Goal: Book appointment/travel/reservation

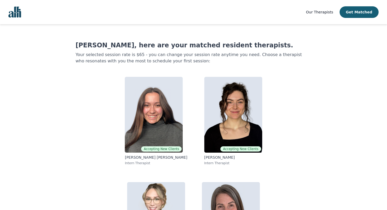
click at [17, 14] on img "Global" at bounding box center [14, 12] width 13 height 11
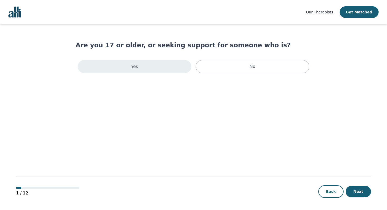
click at [166, 66] on div "Yes" at bounding box center [135, 66] width 114 height 13
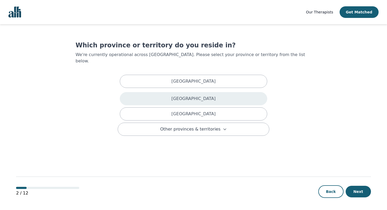
click at [170, 92] on div "British Columbia" at bounding box center [193, 98] width 147 height 13
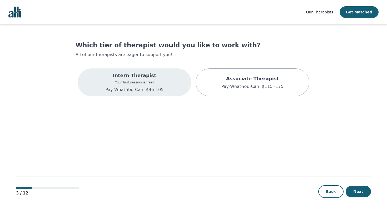
click at [144, 86] on div "Intern Therapist Your first session is free! Pay-What-You-Can: $45-105" at bounding box center [134, 82] width 58 height 21
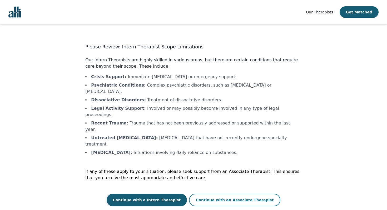
click at [210, 194] on button "Continue with an Associate Therapist" at bounding box center [234, 200] width 91 height 13
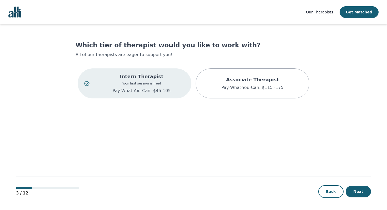
click at [17, 13] on img "Global" at bounding box center [14, 12] width 13 height 11
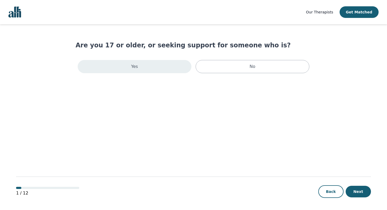
click at [172, 70] on div "Yes" at bounding box center [135, 66] width 114 height 13
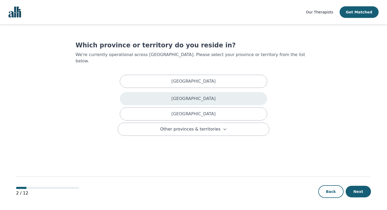
click at [194, 98] on div "[GEOGRAPHIC_DATA]" at bounding box center [193, 98] width 147 height 13
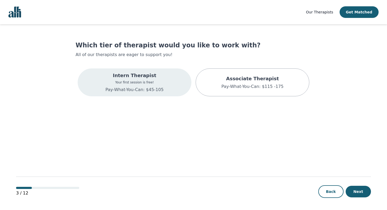
click at [163, 82] on div "Intern Therapist Your first session is free! Pay-What-You-Can: $45-105" at bounding box center [135, 82] width 114 height 28
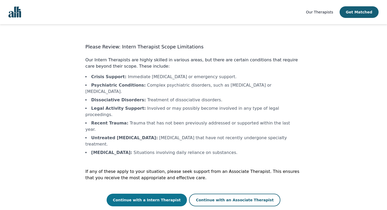
click at [172, 194] on button "Continue with a Intern Therapist" at bounding box center [147, 200] width 80 height 13
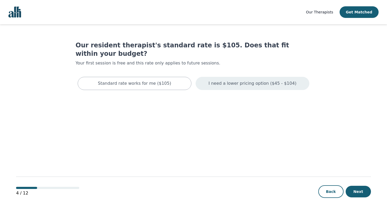
click at [214, 77] on div "I need a lower pricing option ($45 - $104)" at bounding box center [252, 83] width 114 height 13
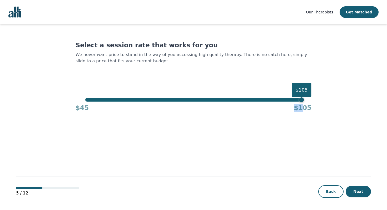
drag, startPoint x: 302, startPoint y: 104, endPoint x: 242, endPoint y: 108, distance: 60.9
click at [242, 108] on div "$45 $105" at bounding box center [193, 107] width 236 height 11
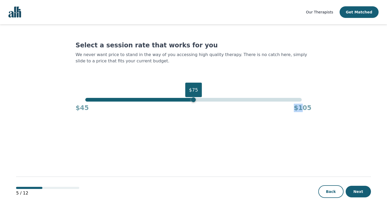
drag, startPoint x: 302, startPoint y: 100, endPoint x: 193, endPoint y: 102, distance: 109.7
click at [193, 102] on div "$75" at bounding box center [193, 99] width 5 height 5
click at [360, 194] on button "Next" at bounding box center [357, 192] width 25 height 12
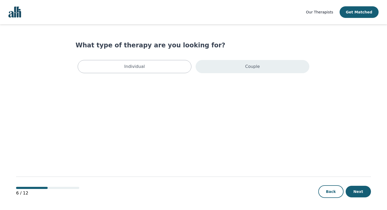
click at [214, 71] on div "Couple" at bounding box center [252, 66] width 114 height 13
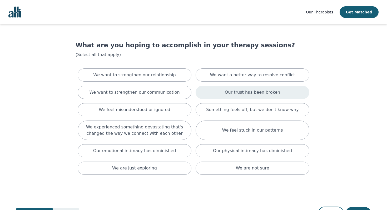
click at [222, 90] on div "Our trust has been broken" at bounding box center [252, 92] width 114 height 13
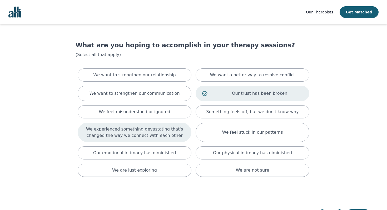
click at [174, 134] on p "We experienced something devastating that's changed the way we connect with eac…" at bounding box center [134, 132] width 100 height 13
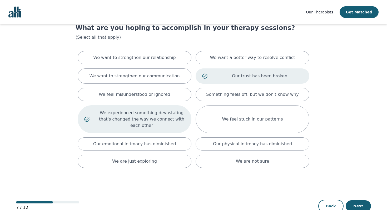
scroll to position [19, 0]
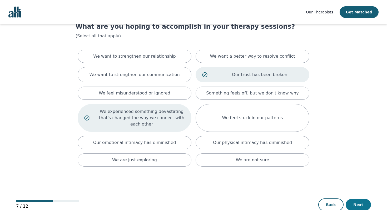
click at [360, 203] on button "Next" at bounding box center [357, 205] width 25 height 12
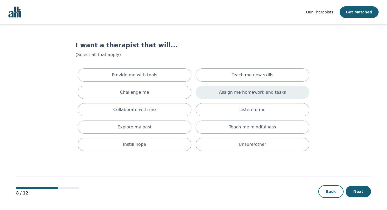
click at [293, 94] on div "Assign me homework and tasks" at bounding box center [252, 92] width 114 height 13
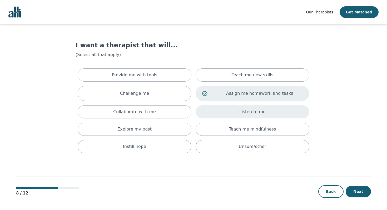
click at [294, 111] on div "Listen to me" at bounding box center [252, 111] width 114 height 13
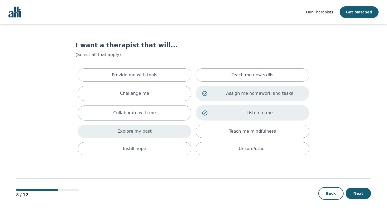
click at [168, 134] on div "Explore my past" at bounding box center [135, 131] width 114 height 13
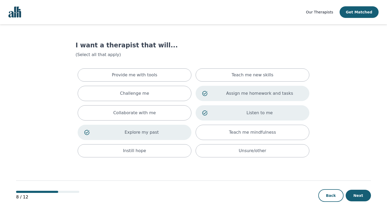
click at [168, 135] on p "Explore my past" at bounding box center [141, 132] width 86 height 6
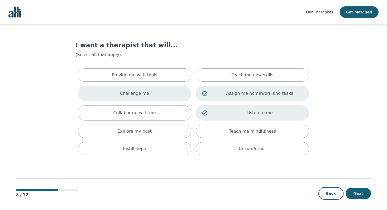
click at [161, 97] on div "Challenge me" at bounding box center [135, 93] width 114 height 15
click at [354, 194] on button "Next" at bounding box center [357, 194] width 25 height 12
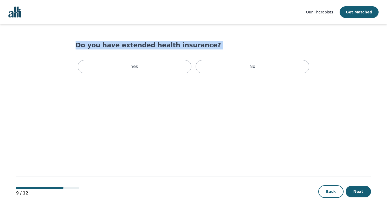
drag, startPoint x: 77, startPoint y: 45, endPoint x: 169, endPoint y: 50, distance: 93.0
click at [170, 50] on div "Do you have extended health insurance? Yes No" at bounding box center [193, 58] width 236 height 34
click at [169, 50] on div "Do you have extended health insurance? Yes No" at bounding box center [193, 58] width 236 height 34
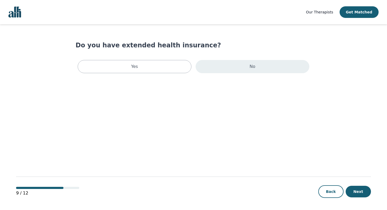
click at [200, 63] on div "No" at bounding box center [252, 66] width 114 height 13
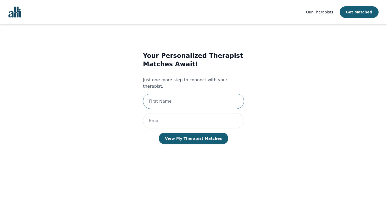
click at [192, 94] on input "text" at bounding box center [193, 101] width 101 height 15
type input "[PERSON_NAME]"
click at [185, 116] on input "email" at bounding box center [193, 120] width 101 height 15
type input "[EMAIL_ADDRESS][DOMAIN_NAME]"
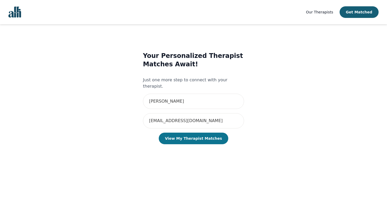
click at [193, 135] on button "View My Therapist Matches" at bounding box center [194, 139] width 70 height 12
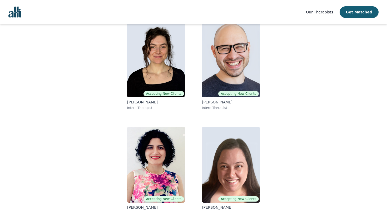
scroll to position [54, 0]
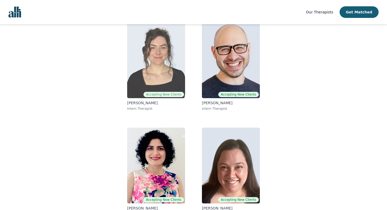
click at [159, 69] on img at bounding box center [156, 60] width 58 height 76
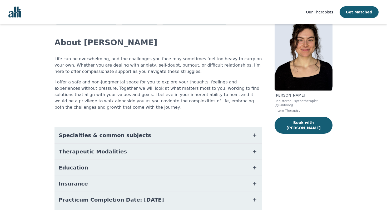
scroll to position [28, 0]
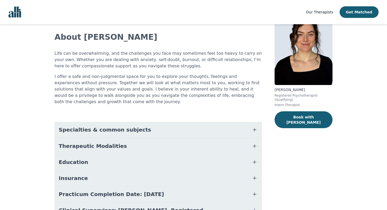
click at [206, 124] on button "Specialties & common subjects" at bounding box center [157, 130] width 207 height 16
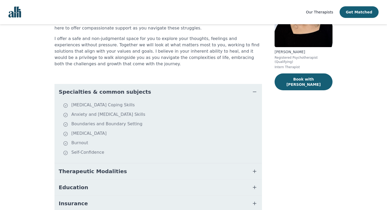
scroll to position [85, 0]
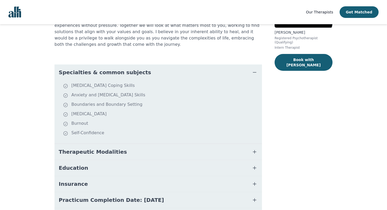
click at [207, 144] on button "Therapeutic Modalities" at bounding box center [157, 152] width 207 height 16
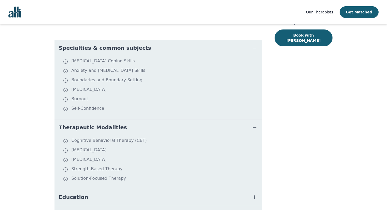
scroll to position [132, 0]
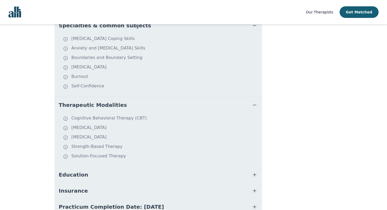
click at [207, 167] on button "Education" at bounding box center [157, 175] width 207 height 16
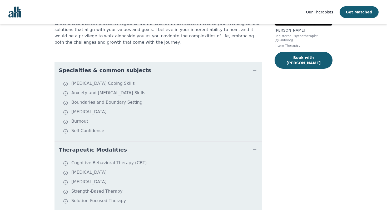
scroll to position [0, 0]
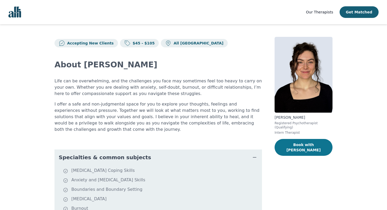
click at [295, 149] on button "Book with [PERSON_NAME]" at bounding box center [303, 147] width 58 height 17
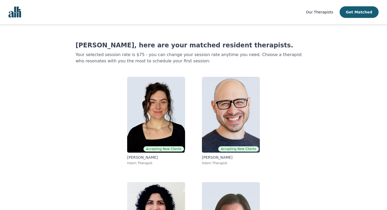
scroll to position [54, 0]
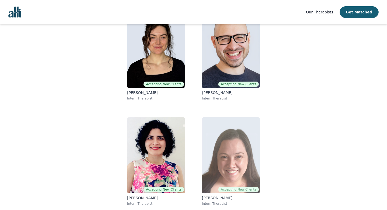
click at [215, 148] on img at bounding box center [231, 155] width 58 height 76
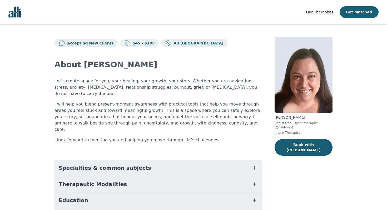
click at [256, 165] on icon "button" at bounding box center [254, 168] width 6 height 6
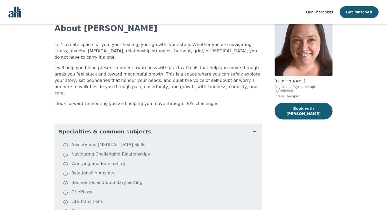
scroll to position [49, 0]
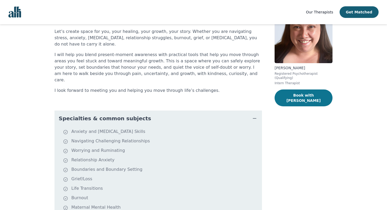
click at [286, 98] on button "Book with [PERSON_NAME]" at bounding box center [303, 97] width 58 height 17
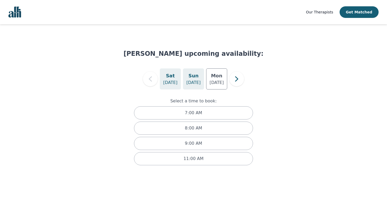
click at [194, 82] on p "[DATE]" at bounding box center [193, 82] width 14 height 6
click at [211, 78] on div "[DATE]" at bounding box center [216, 78] width 21 height 21
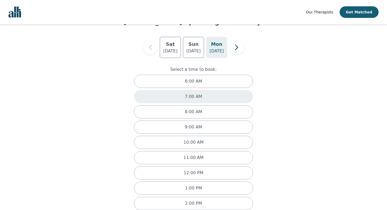
scroll to position [31, 0]
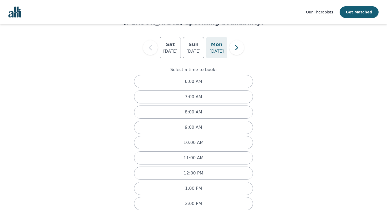
click at [231, 54] on div "[DATE] [DATE] [DATE]" at bounding box center [193, 47] width 140 height 21
click at [235, 51] on icon "button" at bounding box center [236, 47] width 11 height 11
click at [192, 50] on p "[DATE]" at bounding box center [193, 51] width 14 height 6
click at [168, 50] on p "[DATE]" at bounding box center [170, 51] width 14 height 6
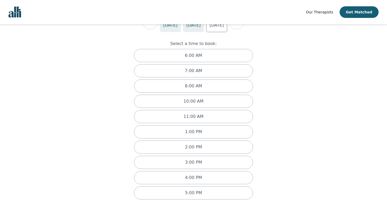
scroll to position [29, 0]
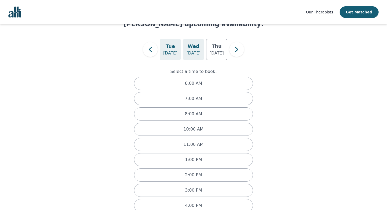
click at [194, 54] on p "[DATE]" at bounding box center [193, 53] width 14 height 6
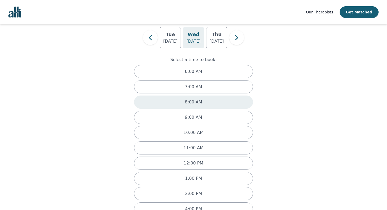
scroll to position [0, 0]
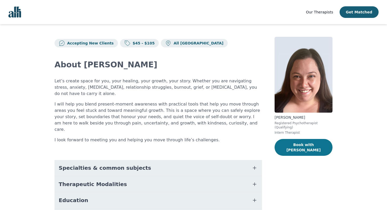
click at [290, 146] on button "Book with [PERSON_NAME]" at bounding box center [303, 147] width 58 height 17
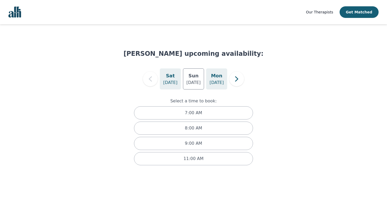
click at [221, 75] on h5 "Mon" at bounding box center [216, 75] width 11 height 7
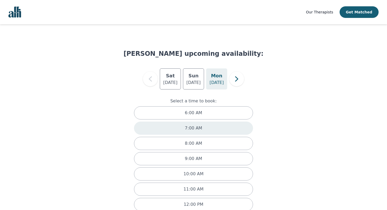
click at [202, 123] on div "7:00 AM" at bounding box center [193, 128] width 119 height 13
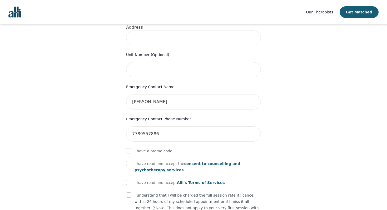
scroll to position [189, 0]
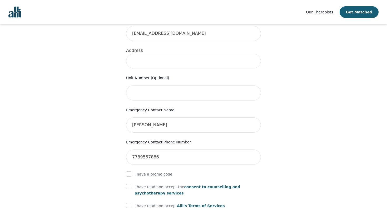
click at [157, 56] on input at bounding box center [193, 61] width 135 height 15
type input "[STREET_ADDRESS]"
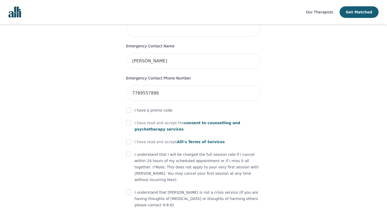
scroll to position [257, 0]
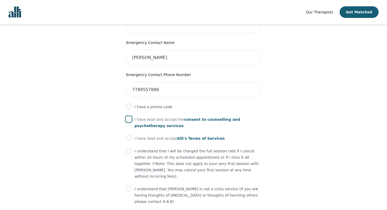
click at [128, 117] on input "checkbox" at bounding box center [128, 119] width 5 height 5
checkbox input "true"
click at [128, 135] on input "checkbox" at bounding box center [128, 137] width 5 height 5
checkbox input "true"
click at [127, 148] on input "checkbox" at bounding box center [128, 150] width 5 height 5
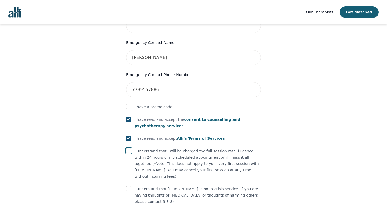
checkbox input "true"
click at [128, 186] on input "checkbox" at bounding box center [128, 188] width 5 height 5
checkbox input "true"
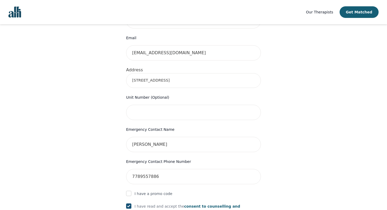
scroll to position [167, 0]
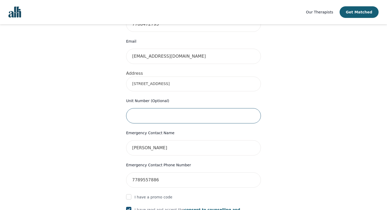
click at [185, 108] on input "text" at bounding box center [193, 115] width 135 height 15
click at [199, 77] on input "[STREET_ADDRESS]" at bounding box center [193, 84] width 135 height 15
drag, startPoint x: 145, startPoint y: 75, endPoint x: 125, endPoint y: 75, distance: 19.5
click at [125, 75] on div "Your therapy journey is about to begin! Your initial assessment session with [P…" at bounding box center [194, 104] width 152 height 458
type input "[STREET_ADDRESS]"
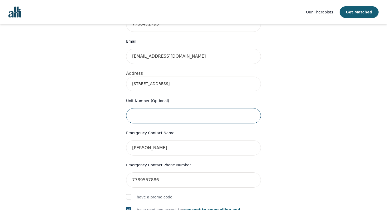
click at [172, 108] on input "text" at bounding box center [193, 115] width 135 height 15
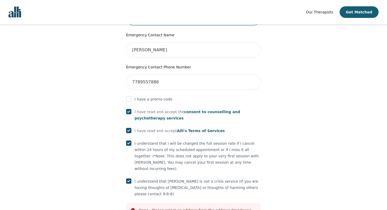
scroll to position [284, 0]
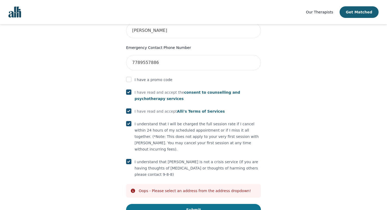
click at [164, 204] on button "Submit" at bounding box center [193, 210] width 135 height 12
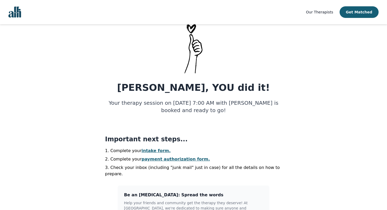
scroll to position [88, 0]
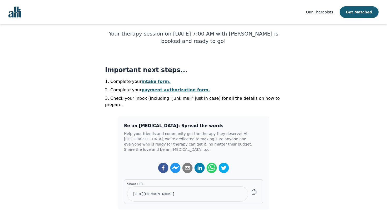
click at [157, 79] on link "intake form." at bounding box center [156, 81] width 29 height 5
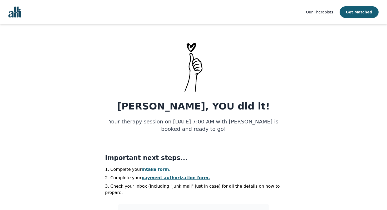
select select "[DEMOGRAPHIC_DATA]"
select select "she/her"
select select "Common Law"
select select "Bachelor degree"
select select "Instagram"
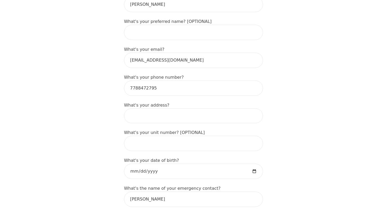
scroll to position [145, 0]
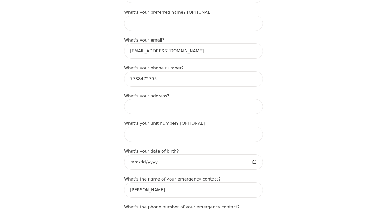
click at [169, 99] on input at bounding box center [193, 106] width 139 height 15
type input "[STREET_ADDRESS]"
type input "[PERSON_NAME]"
drag, startPoint x: 144, startPoint y: 97, endPoint x: 117, endPoint y: 97, distance: 27.1
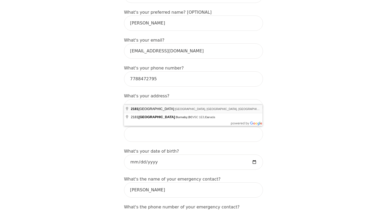
type input "[STREET_ADDRESS]"
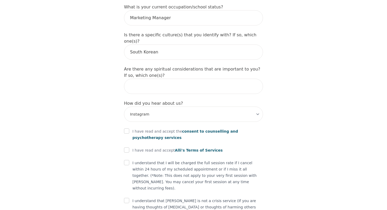
scroll to position [590, 0]
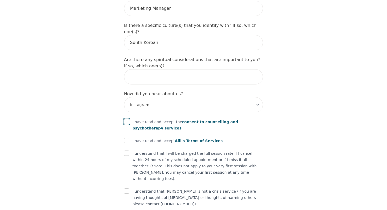
click at [126, 119] on input "checkbox" at bounding box center [126, 121] width 5 height 5
checkbox input "true"
click at [128, 138] on div at bounding box center [126, 141] width 5 height 6
click at [127, 138] on input "checkbox" at bounding box center [126, 140] width 5 height 5
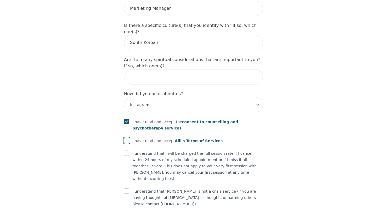
checkbox input "true"
click at [126, 150] on input "checkbox" at bounding box center [126, 152] width 5 height 5
checkbox input "true"
click at [126, 188] on input "checkbox" at bounding box center [126, 190] width 5 height 5
checkbox input "true"
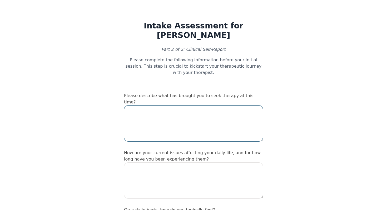
click at [149, 121] on textarea at bounding box center [193, 123] width 139 height 36
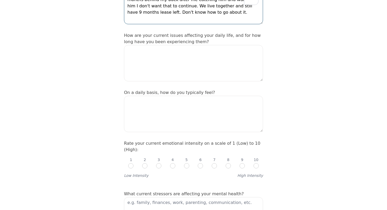
scroll to position [119, 0]
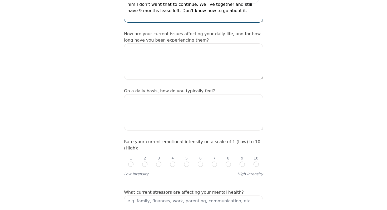
type textarea "My partner of three years has been cheating on me for months behind my back aft…"
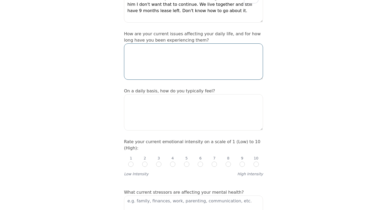
click at [184, 45] on textarea at bounding box center [193, 61] width 139 height 36
type textarea "e"
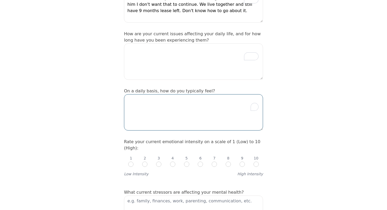
click at [167, 96] on textarea "To enrich screen reader interactions, please activate Accessibility in Grammarl…" at bounding box center [193, 112] width 139 height 36
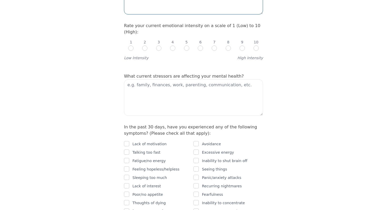
scroll to position [236, 0]
click at [260, 34] on div "1 2 3 4 5 6 7 8 9 10" at bounding box center [193, 42] width 139 height 16
click at [258, 45] on input "radio" at bounding box center [255, 47] width 5 height 5
radio input "true"
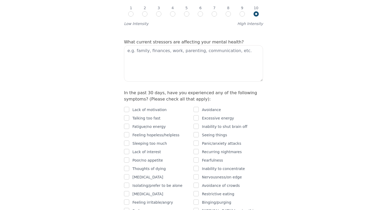
scroll to position [276, 0]
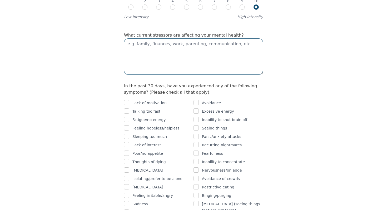
click at [199, 38] on textarea at bounding box center [193, 56] width 139 height 36
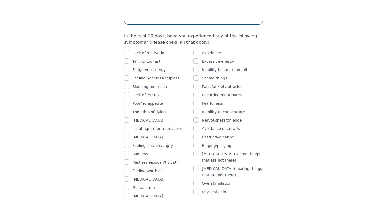
scroll to position [326, 0]
type textarea "Relationship"
click at [197, 33] on label "In the past 30 days, have you experienced any of the following symptoms? (Pleas…" at bounding box center [190, 38] width 133 height 11
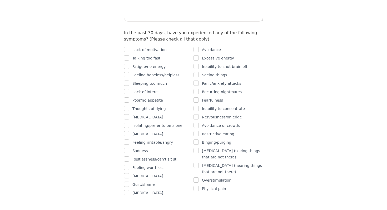
scroll to position [330, 0]
click at [199, 80] on div "Panic/anxiety attacks" at bounding box center [227, 83] width 69 height 6
click at [195, 80] on input "checkbox" at bounding box center [195, 82] width 5 height 5
checkbox input "true"
click at [160, 71] on p "Feeling hopeless/helpless" at bounding box center [155, 74] width 47 height 6
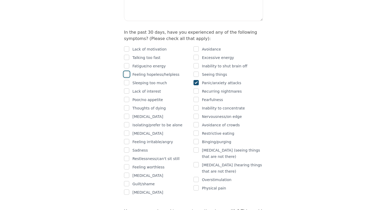
click at [128, 72] on input "checkbox" at bounding box center [126, 74] width 5 height 5
checkbox input "true"
click at [196, 63] on input "checkbox" at bounding box center [195, 65] width 5 height 5
checkbox input "true"
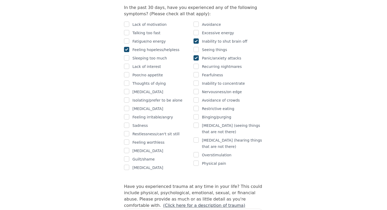
scroll to position [355, 0]
click at [198, 80] on input "checkbox" at bounding box center [195, 82] width 5 height 5
checkbox input "true"
click at [129, 122] on input "checkbox" at bounding box center [126, 124] width 5 height 5
checkbox input "true"
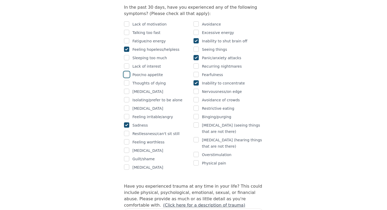
click at [127, 72] on input "checkbox" at bounding box center [126, 74] width 5 height 5
checkbox input "true"
click at [126, 139] on input "checkbox" at bounding box center [126, 141] width 5 height 5
checkbox input "true"
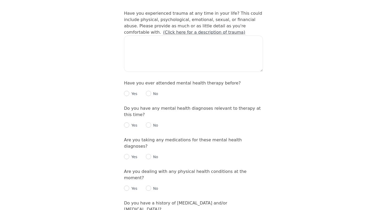
scroll to position [545, 0]
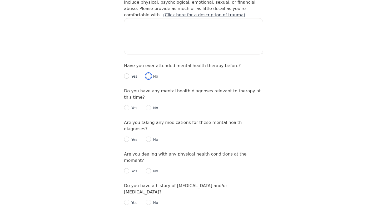
click at [150, 73] on input "radio" at bounding box center [148, 75] width 5 height 5
radio input "true"
click at [151, 105] on input "radio" at bounding box center [148, 107] width 5 height 5
radio input "true"
click at [149, 137] on input "radio" at bounding box center [148, 139] width 5 height 5
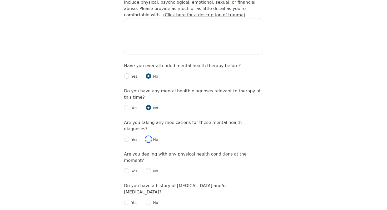
radio input "true"
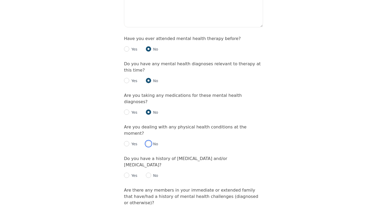
click at [149, 141] on input "radio" at bounding box center [148, 143] width 5 height 5
radio input "true"
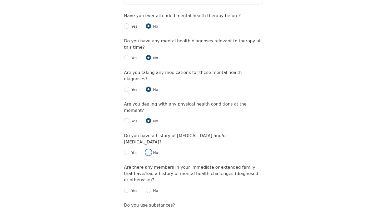
click at [149, 150] on input "radio" at bounding box center [148, 152] width 5 height 5
radio input "true"
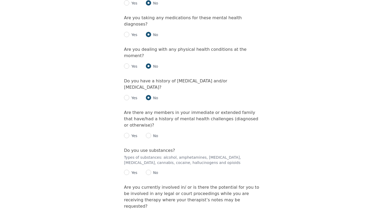
scroll to position [650, 0]
click at [150, 133] on input "radio" at bounding box center [148, 135] width 5 height 5
radio input "true"
click at [152, 170] on p "No" at bounding box center [154, 172] width 7 height 5
click at [150, 169] on input "radio" at bounding box center [148, 171] width 5 height 5
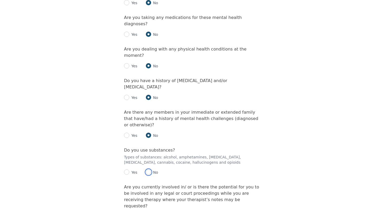
radio input "true"
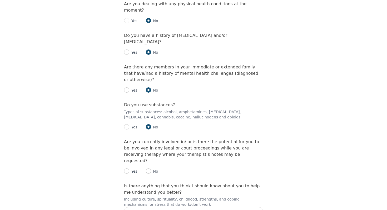
scroll to position [713, 0]
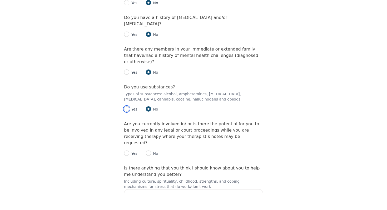
click at [128, 106] on input "radio" at bounding box center [126, 108] width 5 height 5
radio input "true"
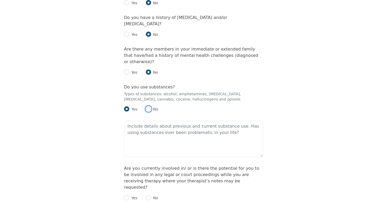
click at [149, 106] on input "radio" at bounding box center [148, 108] width 5 height 5
radio input "true"
radio input "false"
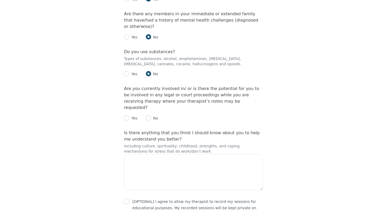
scroll to position [749, 0]
click at [153, 115] on p "No" at bounding box center [154, 117] width 7 height 5
click at [149, 114] on input "radio" at bounding box center [148, 116] width 5 height 5
radio input "true"
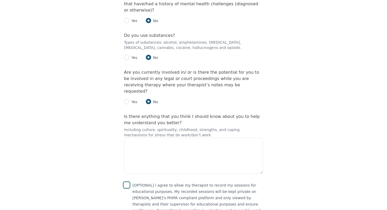
click at [127, 182] on input "checkbox" at bounding box center [126, 184] width 5 height 5
checkbox input "true"
